Goal: Task Accomplishment & Management: Complete application form

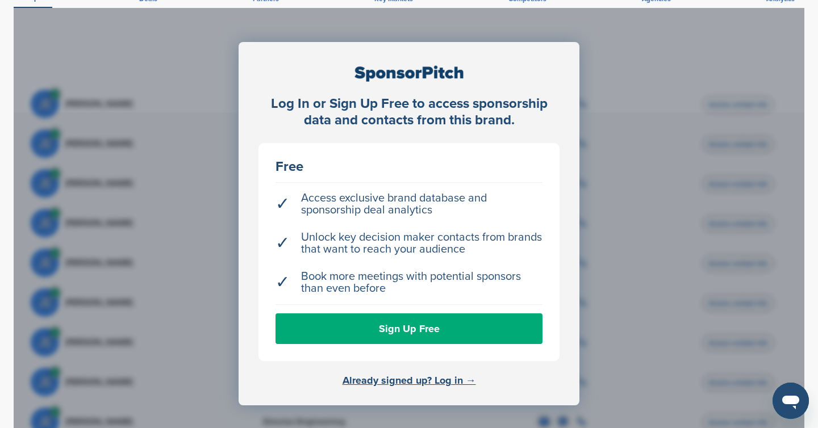
scroll to position [308, 0]
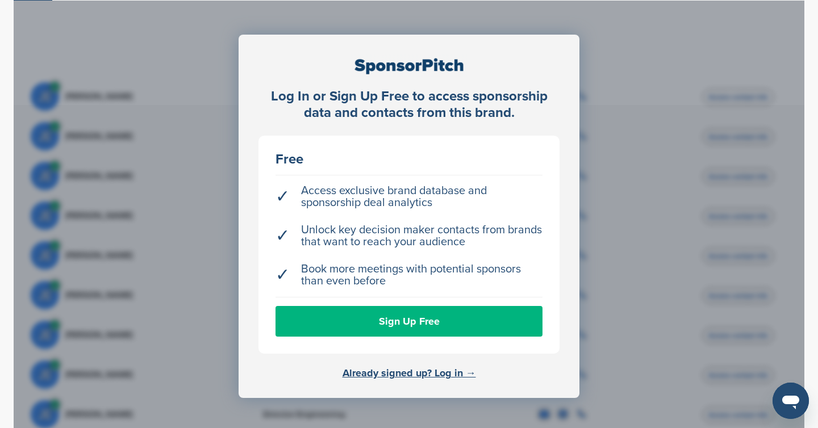
click at [411, 307] on link "Sign Up Free" at bounding box center [409, 321] width 267 height 31
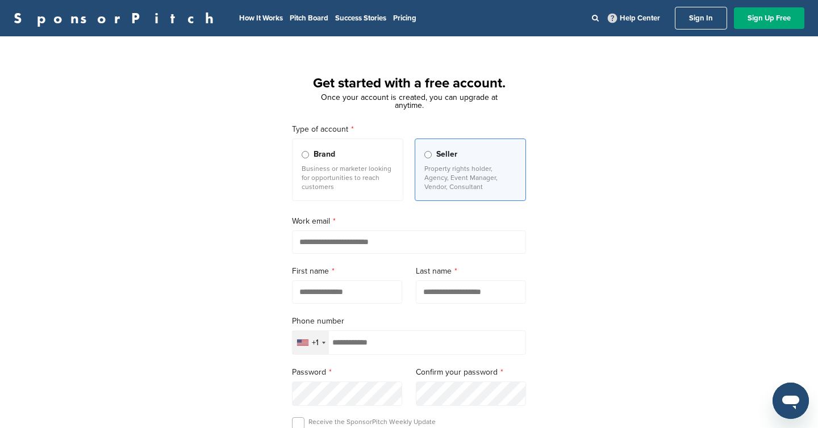
click at [388, 189] on p "Business or marketer looking for opportunities to reach customers" at bounding box center [348, 177] width 92 height 27
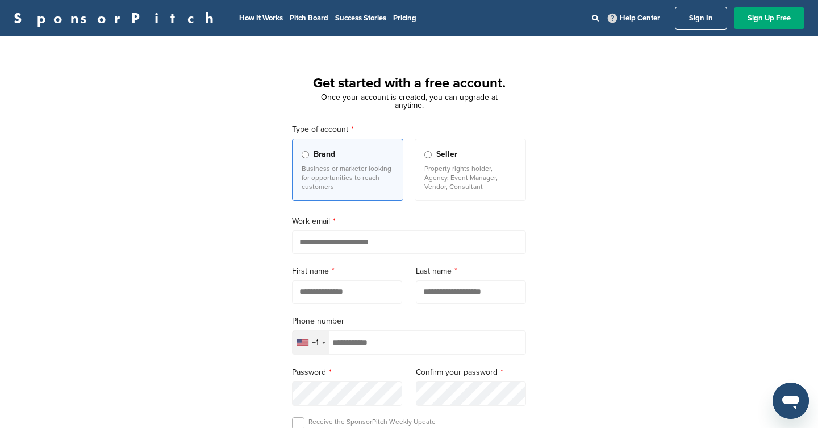
click at [308, 346] on div "Selected country" at bounding box center [302, 343] width 11 height 6
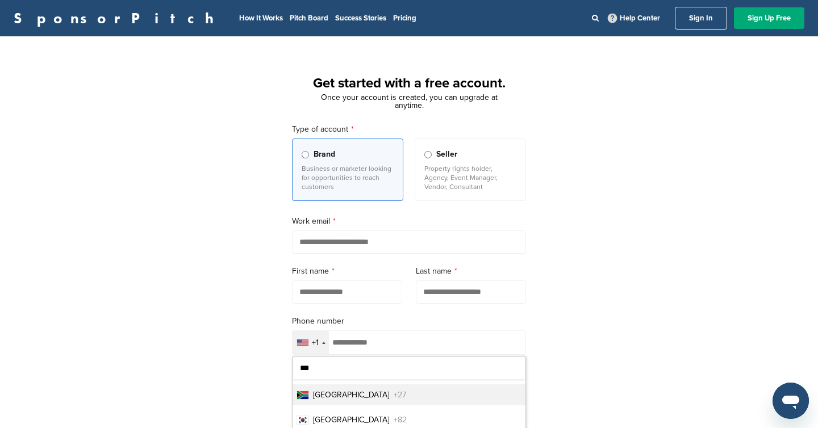
type input "***"
click at [333, 394] on span "[GEOGRAPHIC_DATA]" at bounding box center [351, 395] width 76 height 12
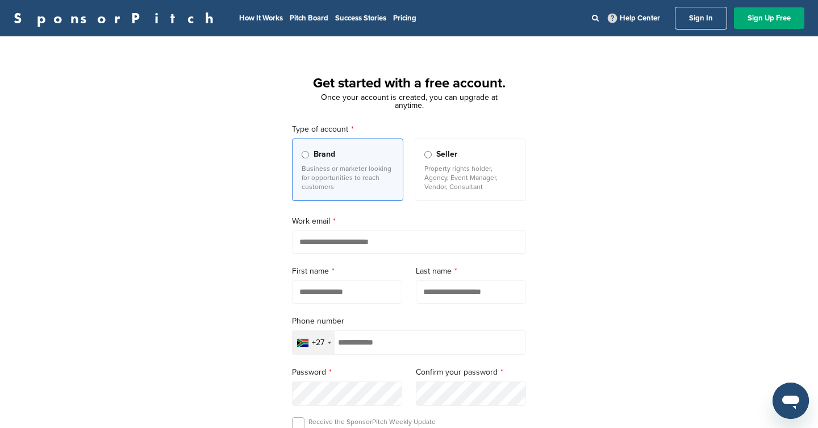
click at [333, 241] on input "email" at bounding box center [409, 242] width 234 height 23
type input "**********"
type input "********"
type input "**********"
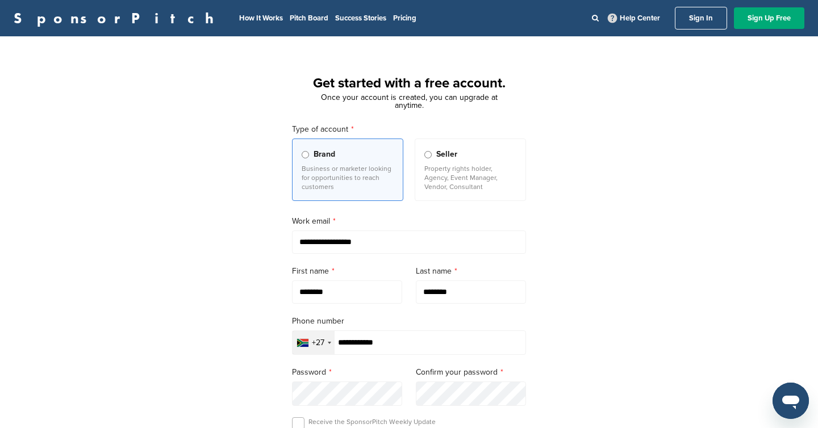
click at [341, 293] on input "********" at bounding box center [347, 292] width 110 height 23
type input "********"
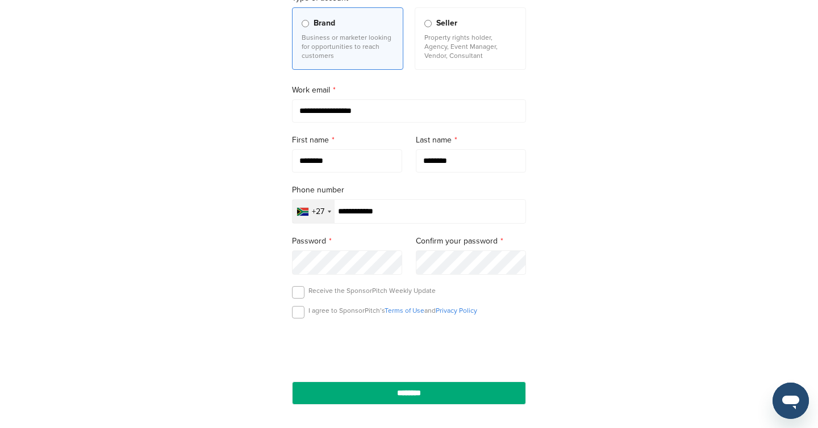
scroll to position [138, 0]
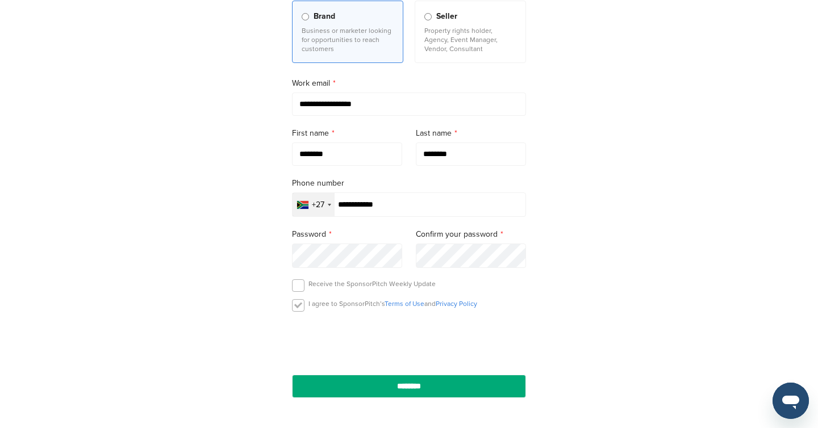
click at [302, 312] on label at bounding box center [298, 305] width 12 height 12
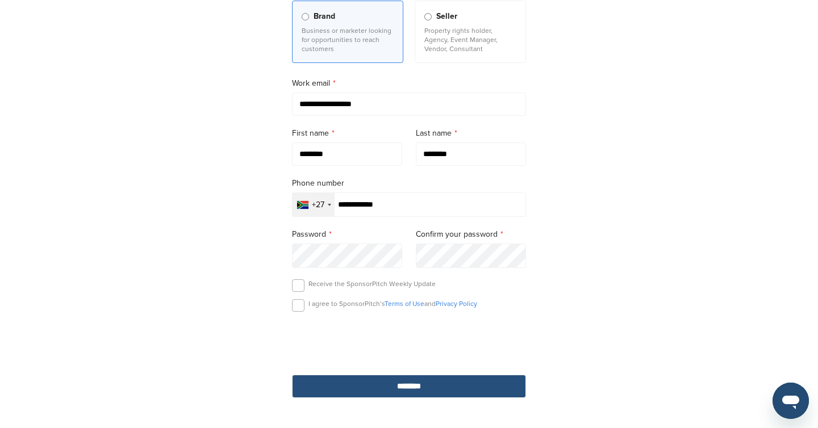
click at [408, 386] on input "********" at bounding box center [409, 386] width 234 height 23
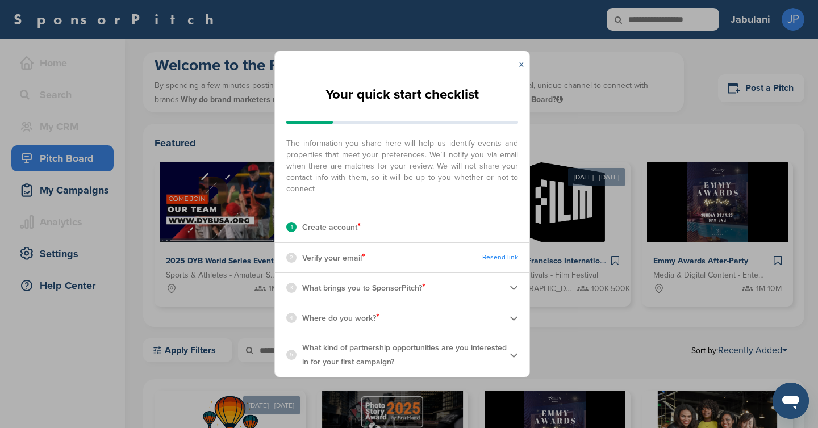
click at [520, 65] on link "x" at bounding box center [521, 64] width 5 height 11
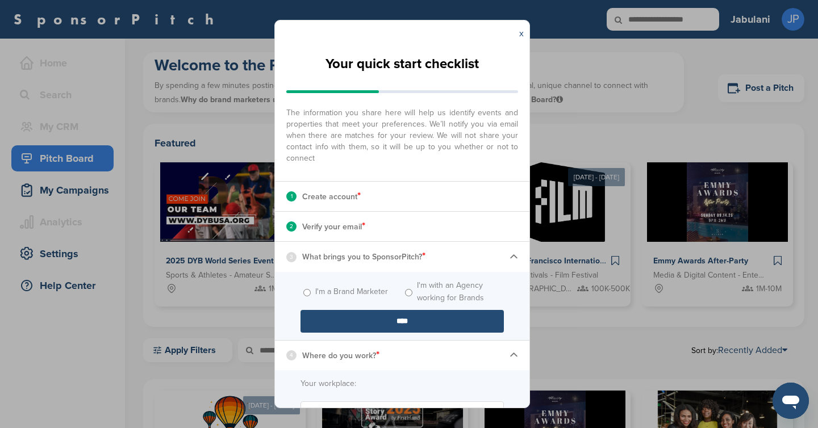
click at [414, 317] on input "****" at bounding box center [402, 321] width 203 height 23
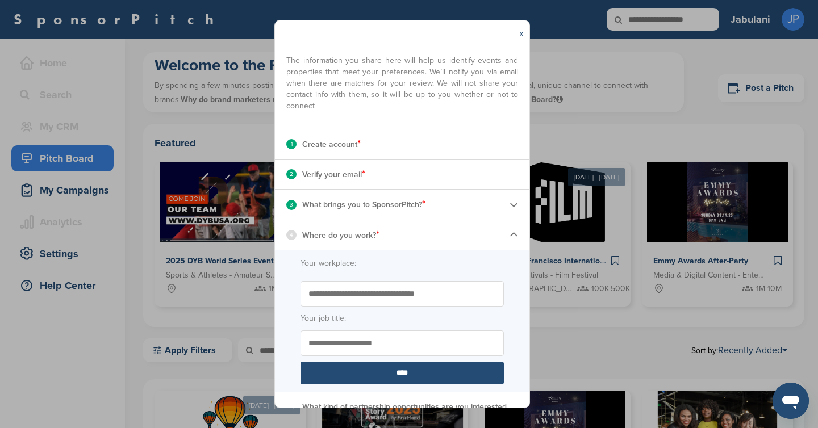
scroll to position [56, 0]
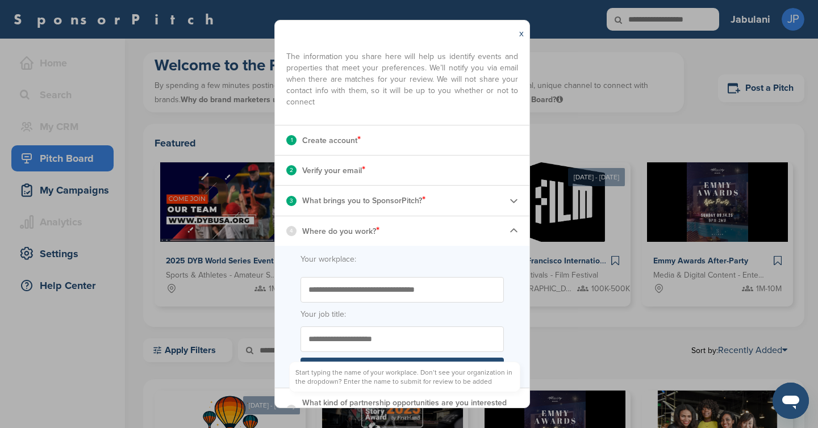
click at [382, 291] on input "Start typing the name of your workplace. Don’t see your organization in the dro…" at bounding box center [402, 290] width 203 height 26
click at [376, 290] on input "Start typing the name of your workplace. Don’t see your organization in the dro…" at bounding box center [402, 290] width 203 height 26
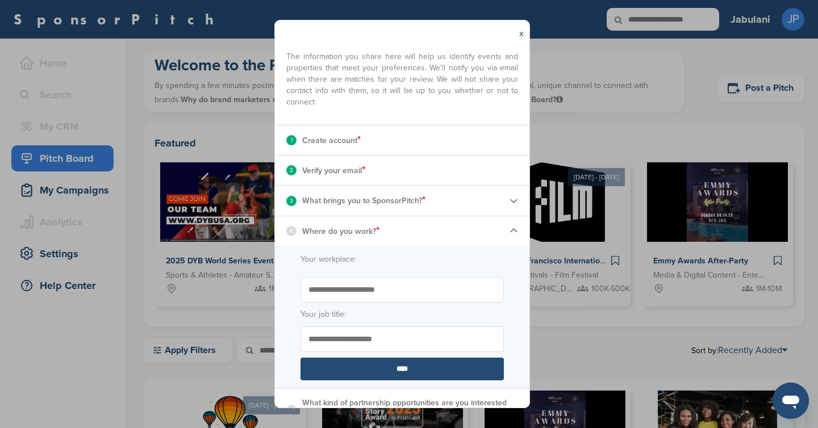
type input "**********"
click at [365, 341] on input "Your job title:" at bounding box center [402, 340] width 203 height 26
type input "**********"
click at [405, 366] on input "****" at bounding box center [402, 369] width 203 height 23
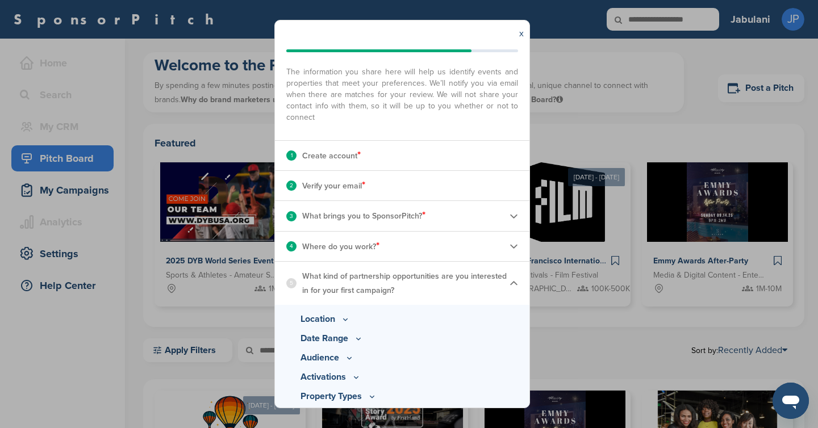
scroll to position [48, 0]
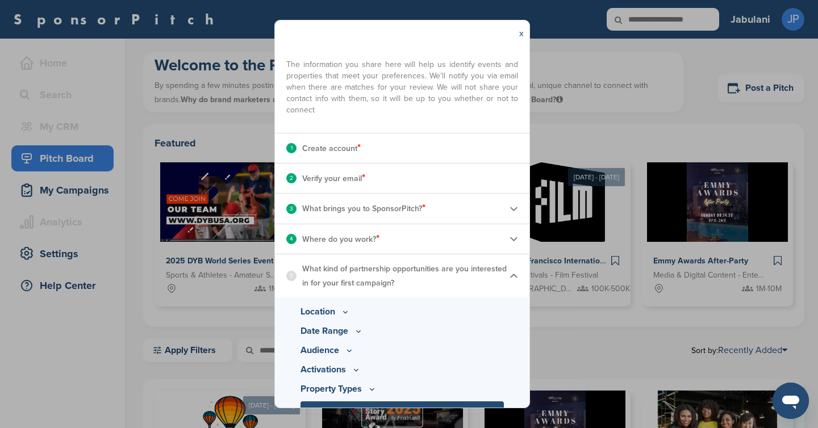
click at [344, 312] on icon at bounding box center [345, 312] width 9 height 10
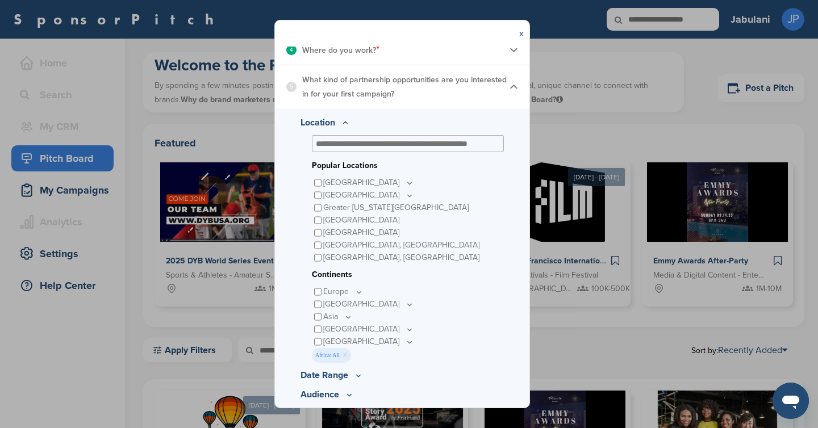
scroll to position [236, 0]
click at [387, 148] on input "text" at bounding box center [405, 145] width 179 height 10
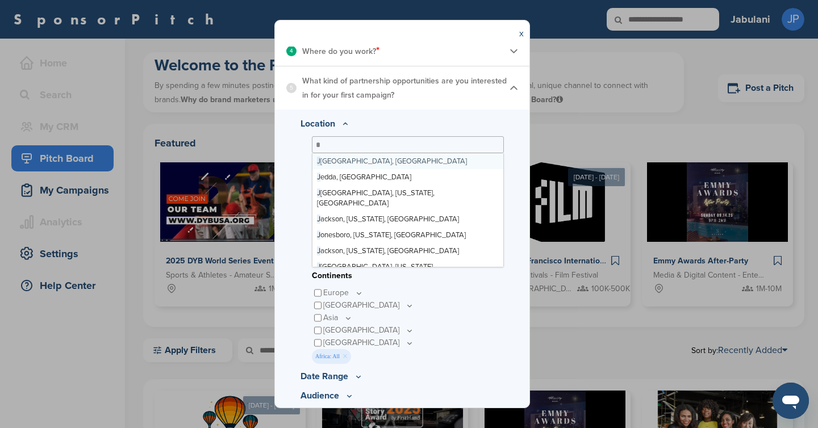
type input "**"
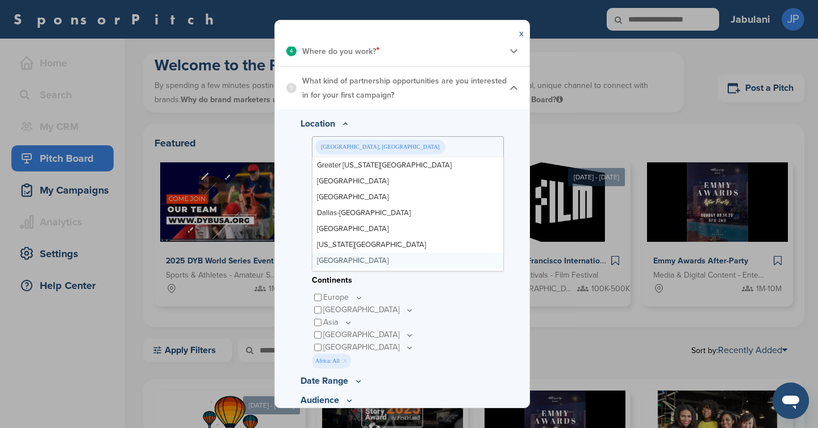
click at [444, 290] on div "Continents" at bounding box center [408, 281] width 192 height 22
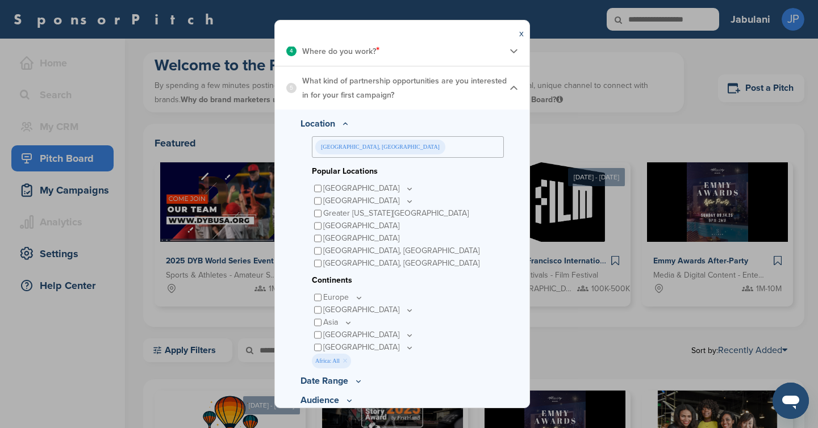
click at [444, 290] on div "Continents" at bounding box center [408, 281] width 192 height 22
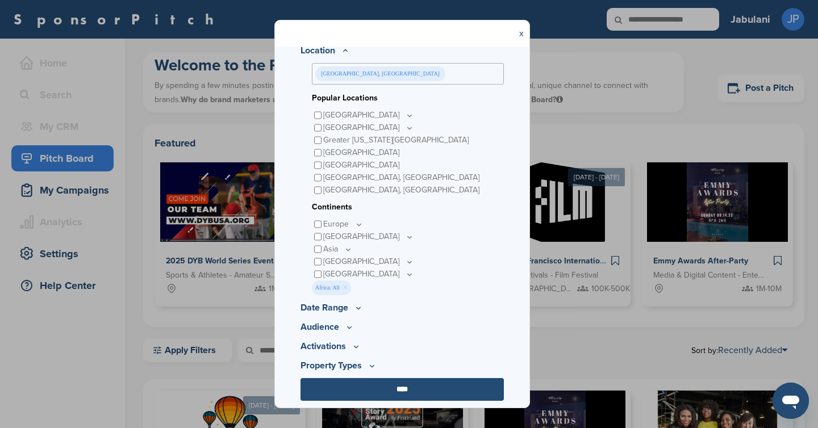
scroll to position [310, 0]
click at [359, 308] on icon at bounding box center [358, 308] width 9 height 10
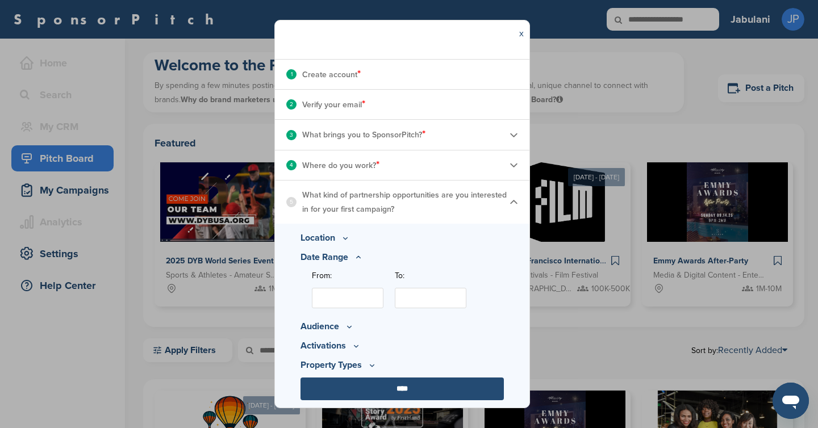
click at [356, 300] on input "From:" at bounding box center [348, 298] width 72 height 20
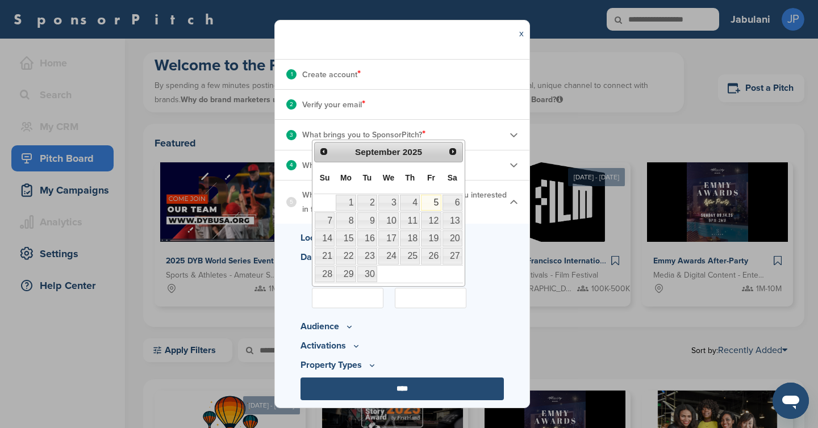
click at [356, 300] on input "From:" at bounding box center [348, 298] width 72 height 20
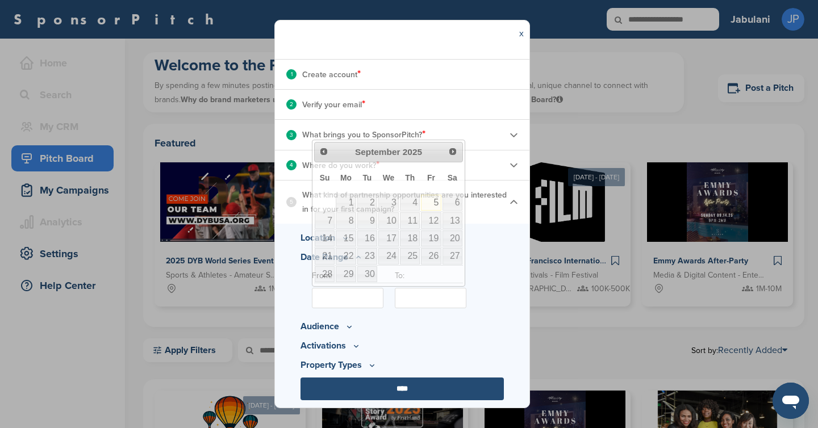
click at [389, 348] on p "Activations" at bounding box center [402, 346] width 203 height 14
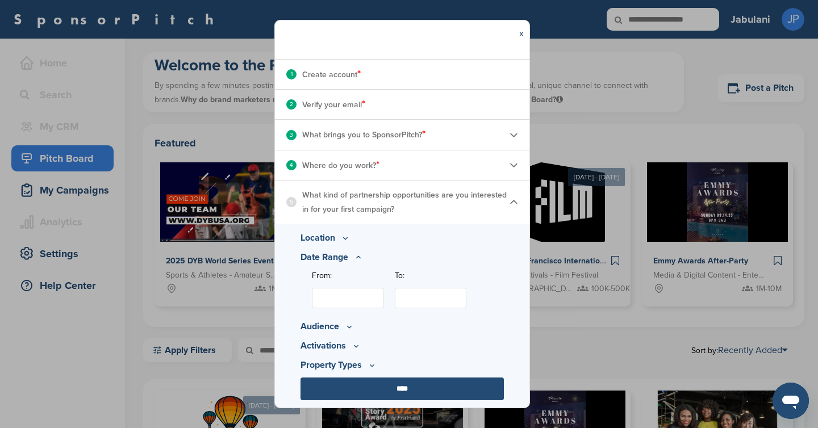
click at [364, 298] on input "From:" at bounding box center [348, 298] width 72 height 20
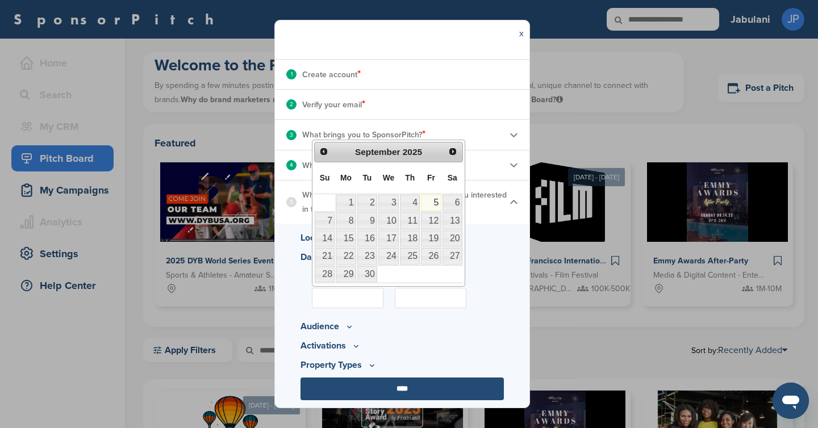
click at [431, 151] on div "September 2025" at bounding box center [388, 152] width 107 height 16
click at [456, 148] on span "Next" at bounding box center [452, 151] width 9 height 9
click at [437, 223] on link "7" at bounding box center [431, 220] width 20 height 16
type input "**********"
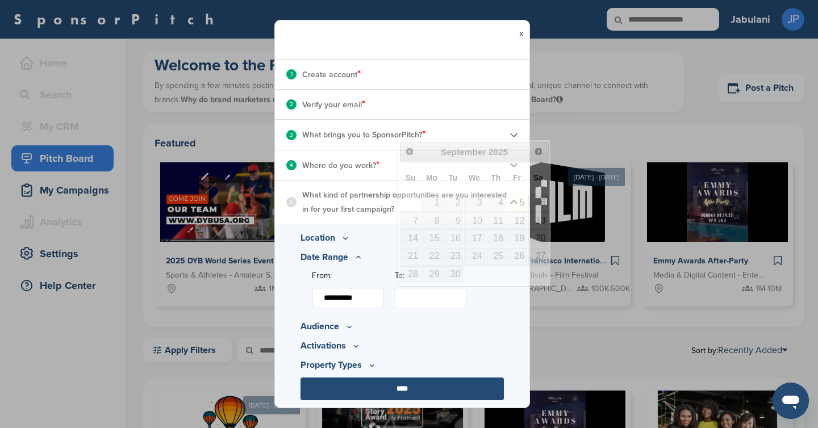
click at [415, 297] on input "To:" at bounding box center [431, 298] width 72 height 20
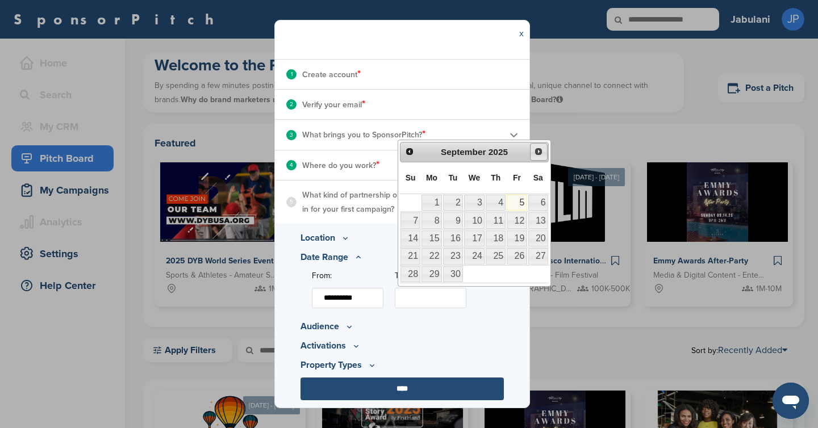
click at [537, 151] on span "Next" at bounding box center [538, 151] width 9 height 9
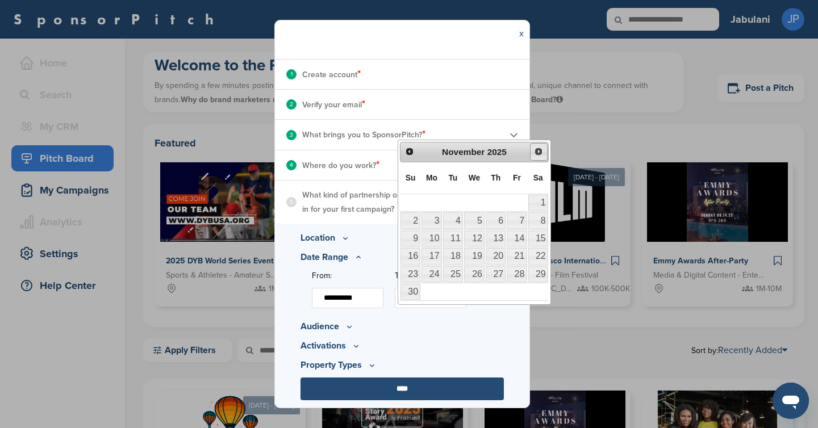
click at [537, 151] on span "Next" at bounding box center [538, 151] width 9 height 9
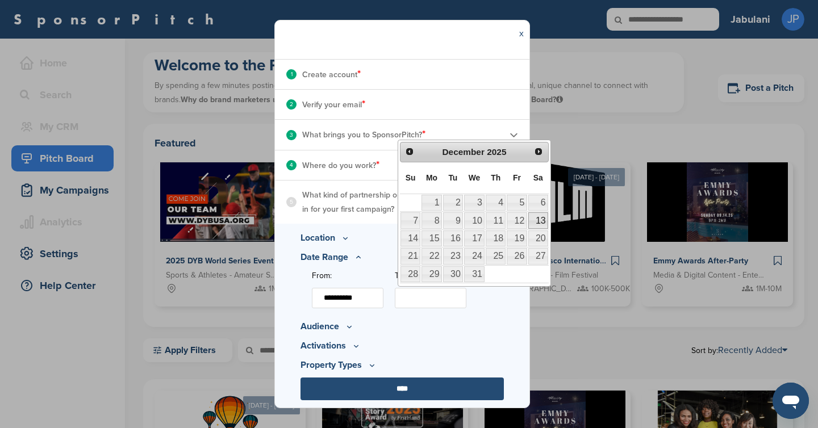
click at [539, 222] on link "13" at bounding box center [538, 220] width 20 height 16
type input "**********"
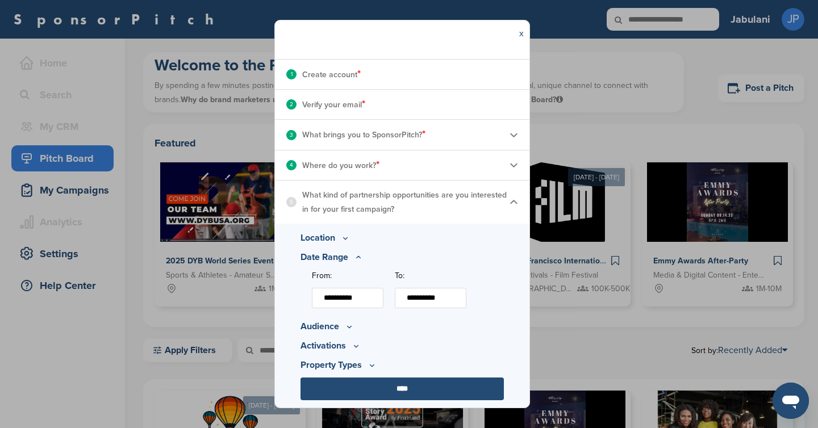
click at [349, 327] on icon at bounding box center [350, 327] width 4 height 2
click at [377, 289] on icon at bounding box center [377, 290] width 9 height 10
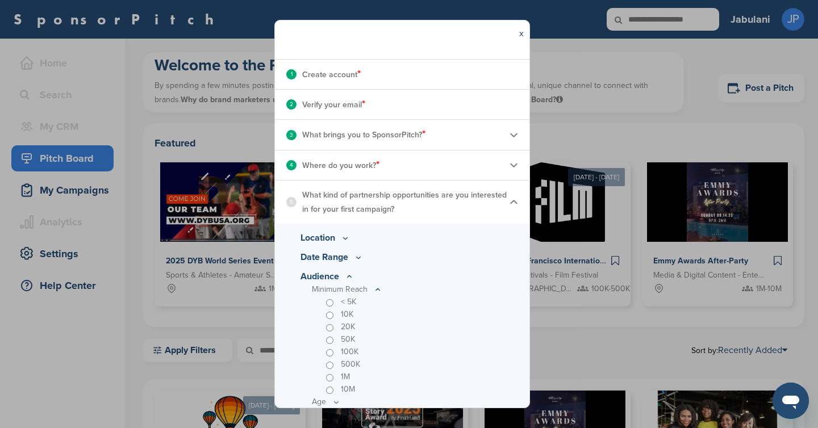
scroll to position [123, 0]
click at [351, 302] on p "< 5K" at bounding box center [348, 301] width 15 height 12
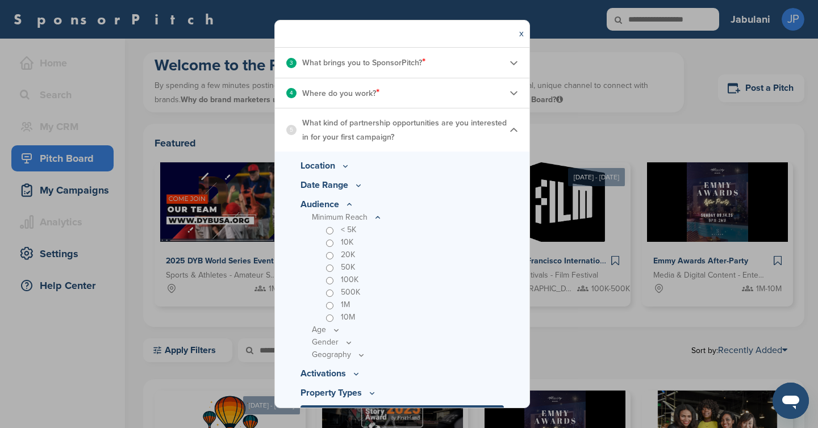
scroll to position [195, 0]
click at [335, 330] on icon at bounding box center [336, 329] width 9 height 10
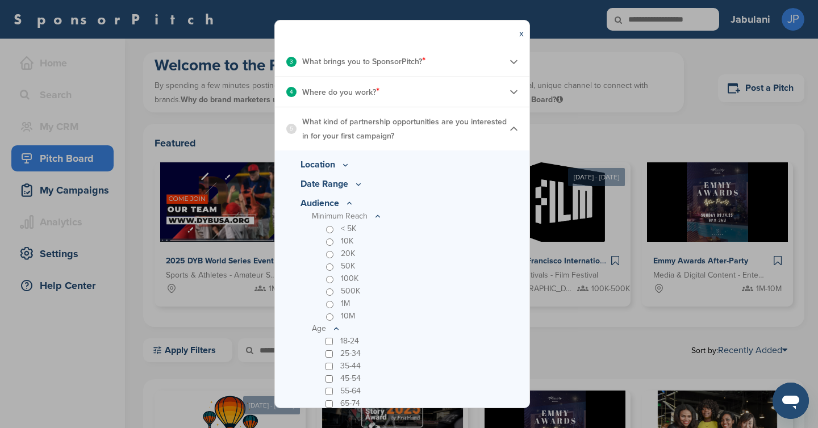
click at [350, 340] on p "18-24" at bounding box center [349, 341] width 19 height 12
click at [343, 354] on p "25-34" at bounding box center [350, 354] width 20 height 12
click at [356, 365] on p "35-44" at bounding box center [350, 366] width 20 height 12
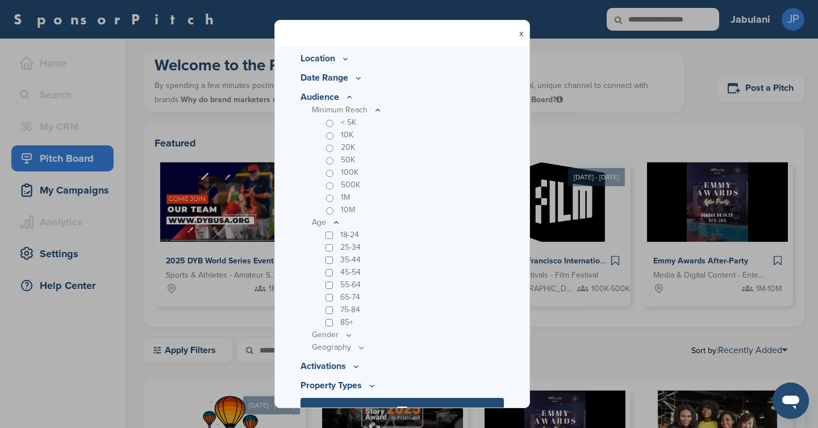
scroll to position [304, 0]
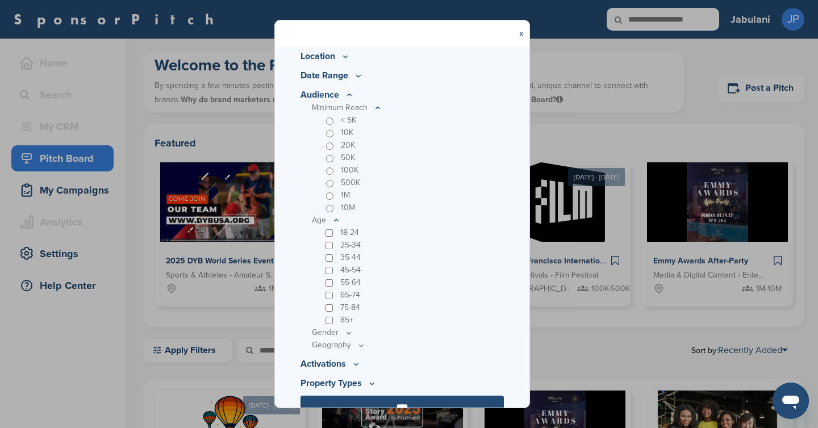
click at [354, 266] on p "45-54" at bounding box center [350, 270] width 20 height 12
click at [348, 332] on icon at bounding box center [348, 333] width 9 height 10
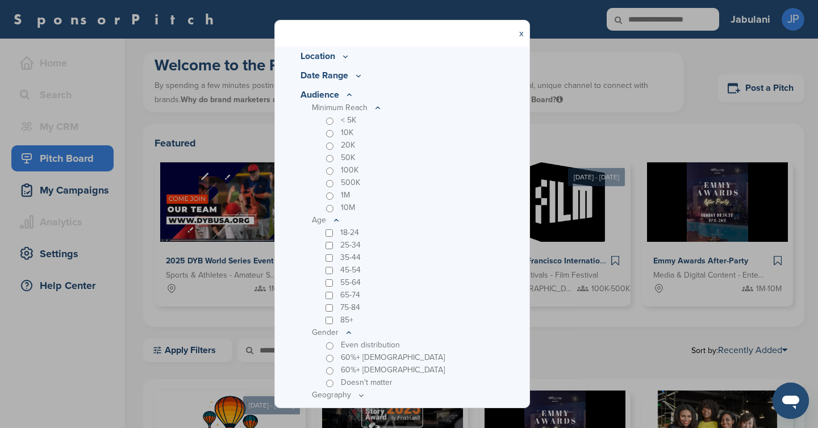
scroll to position [322, 0]
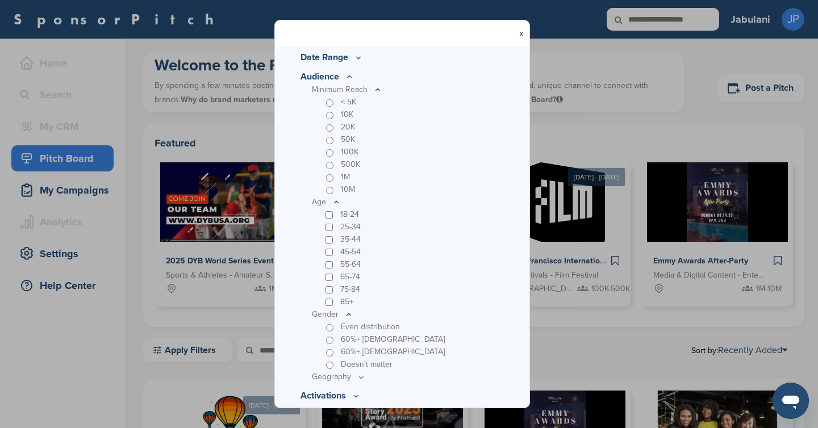
click at [355, 327] on p "Even distribution" at bounding box center [370, 327] width 59 height 12
click at [361, 337] on p "60%+ [DEMOGRAPHIC_DATA]" at bounding box center [393, 340] width 104 height 12
click at [359, 379] on icon at bounding box center [361, 378] width 9 height 10
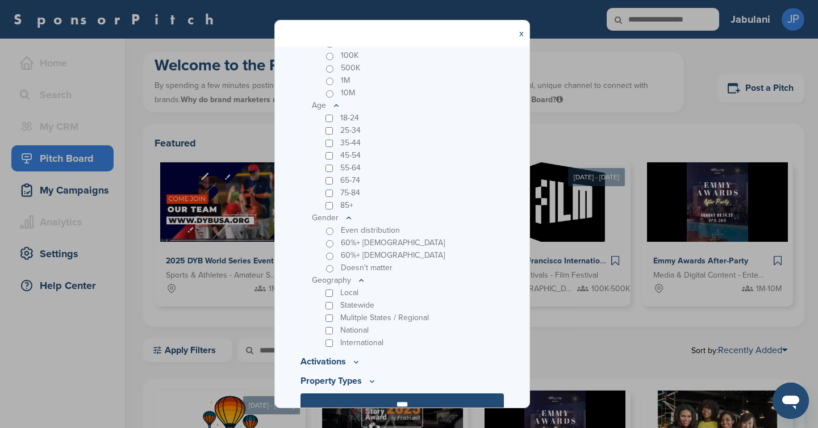
scroll to position [420, 0]
click at [366, 326] on p "National" at bounding box center [354, 329] width 28 height 12
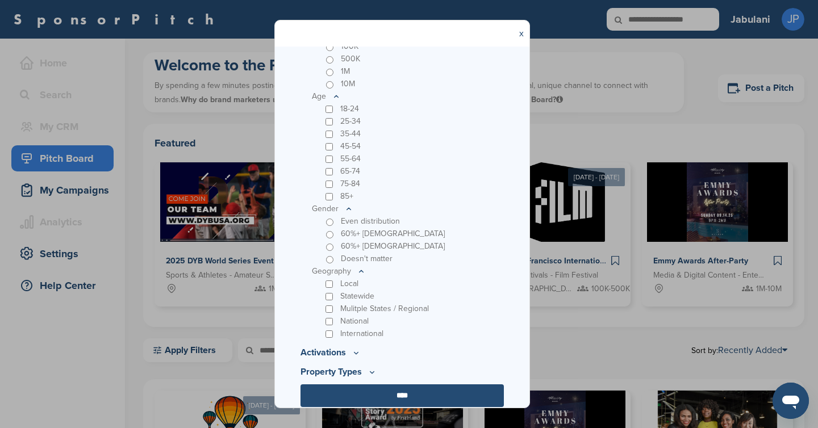
scroll to position [435, 0]
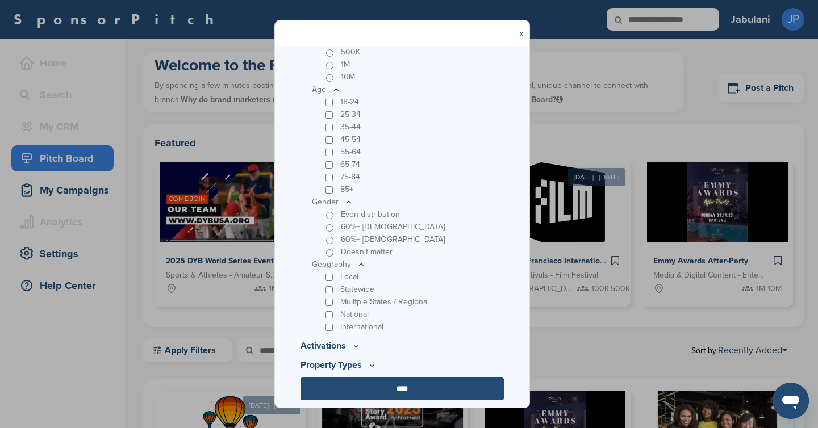
click at [356, 345] on icon at bounding box center [356, 346] width 9 height 10
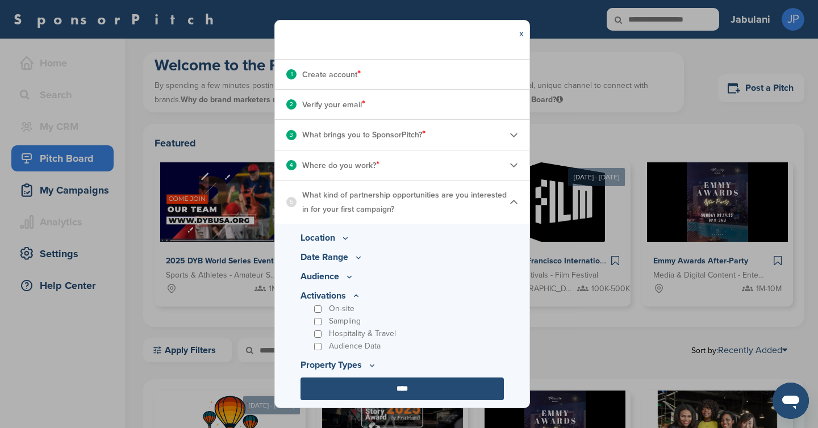
scroll to position [122, 0]
click at [373, 367] on icon at bounding box center [372, 366] width 9 height 10
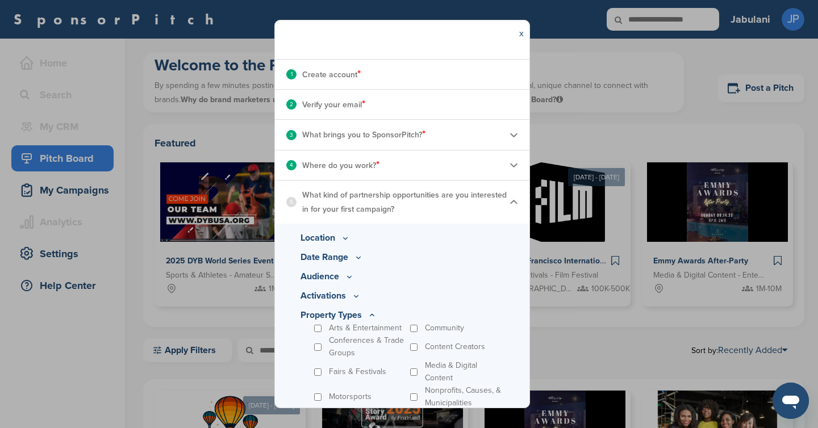
click at [337, 325] on p "Arts & Entertainment" at bounding box center [365, 328] width 73 height 12
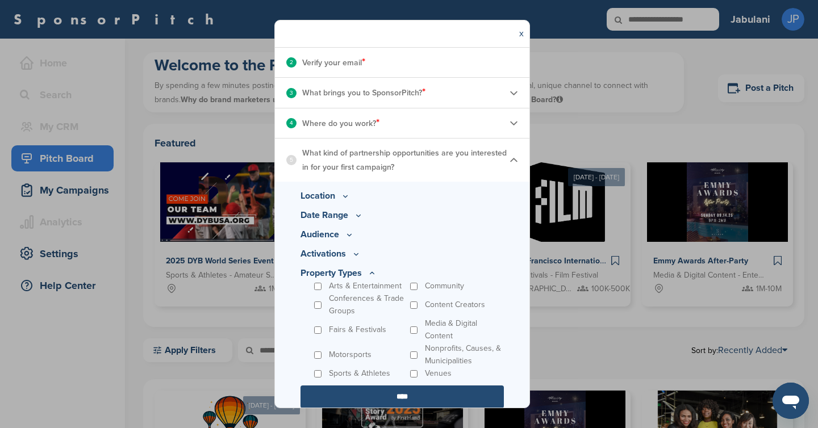
scroll to position [172, 0]
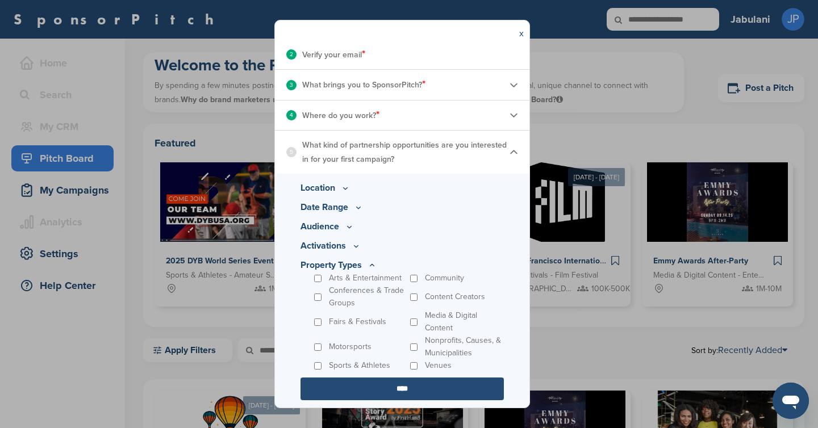
click at [407, 388] on input "****" at bounding box center [402, 389] width 203 height 23
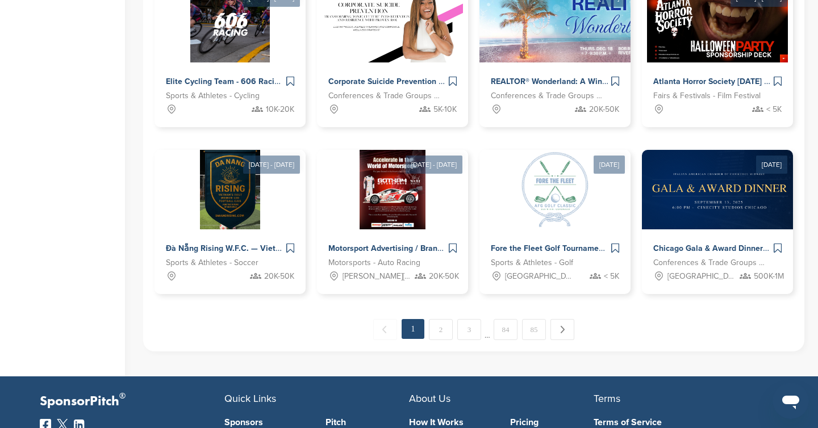
scroll to position [578, 0]
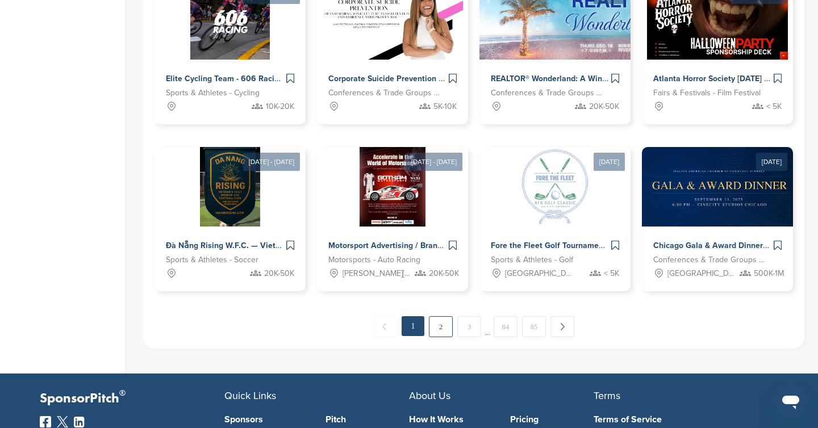
click at [440, 331] on link "2" at bounding box center [441, 326] width 24 height 21
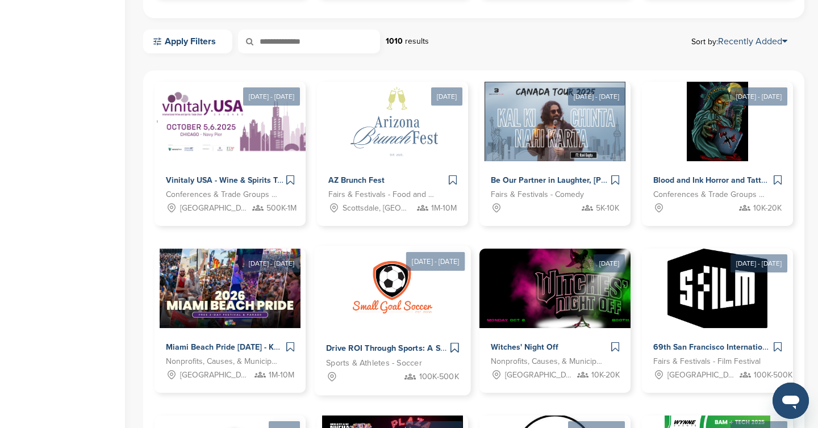
scroll to position [0, 0]
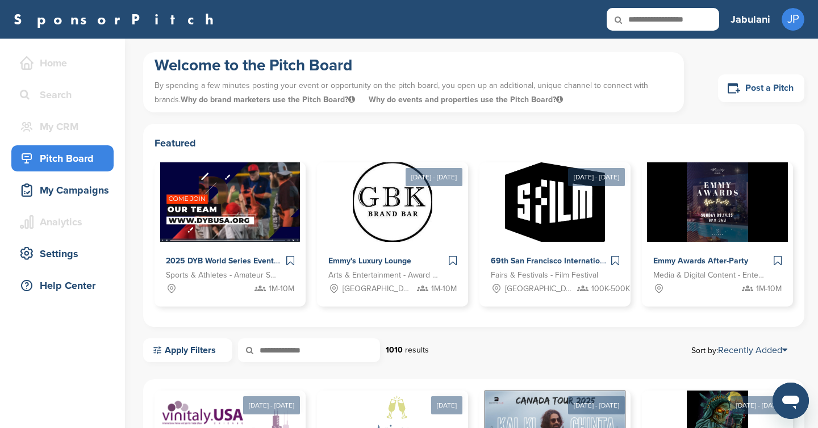
click at [751, 89] on link "Post a Pitch" at bounding box center [761, 88] width 86 height 28
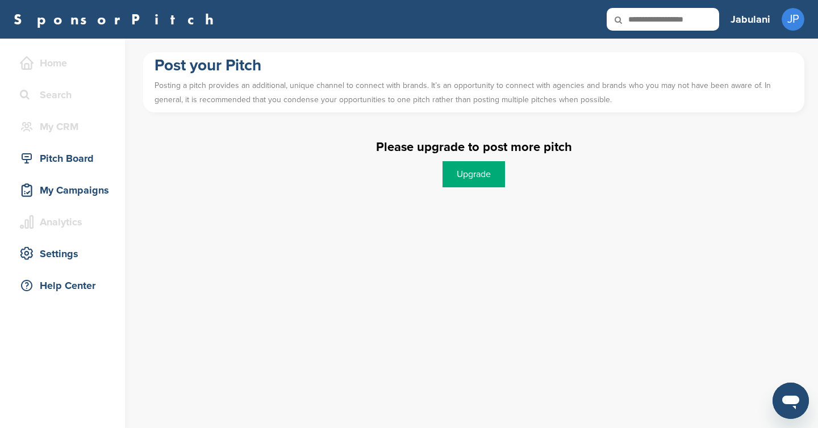
click at [476, 174] on link "Upgrade" at bounding box center [474, 174] width 62 height 26
